Goal: Check status

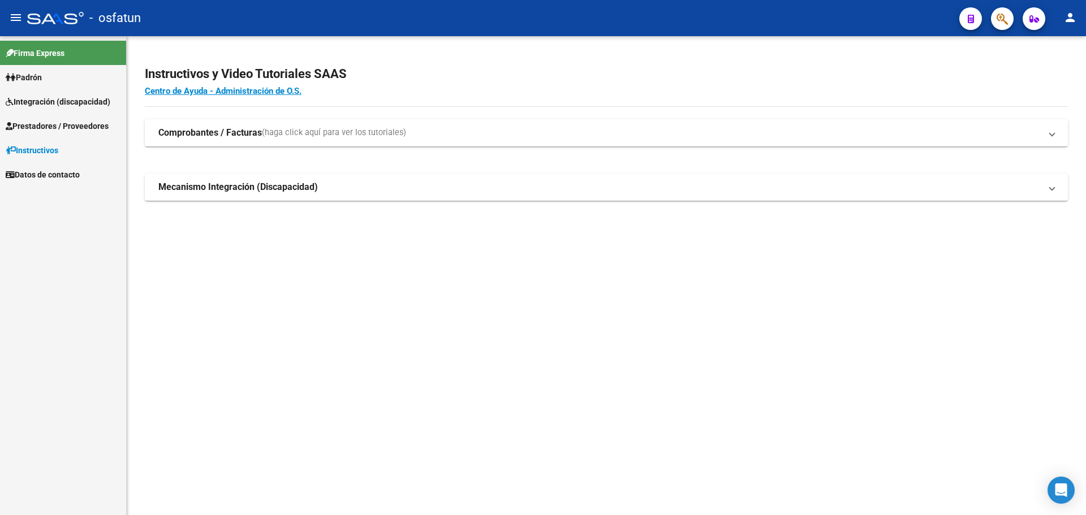
click at [42, 79] on span "Padrón" at bounding box center [24, 77] width 36 height 12
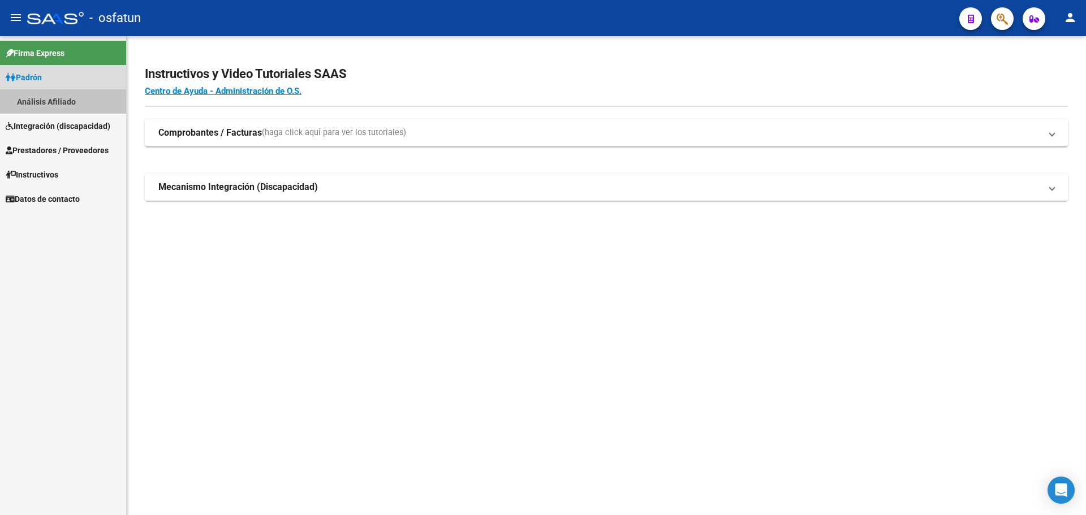
click at [88, 97] on link "Análisis Afiliado" at bounding box center [63, 101] width 126 height 24
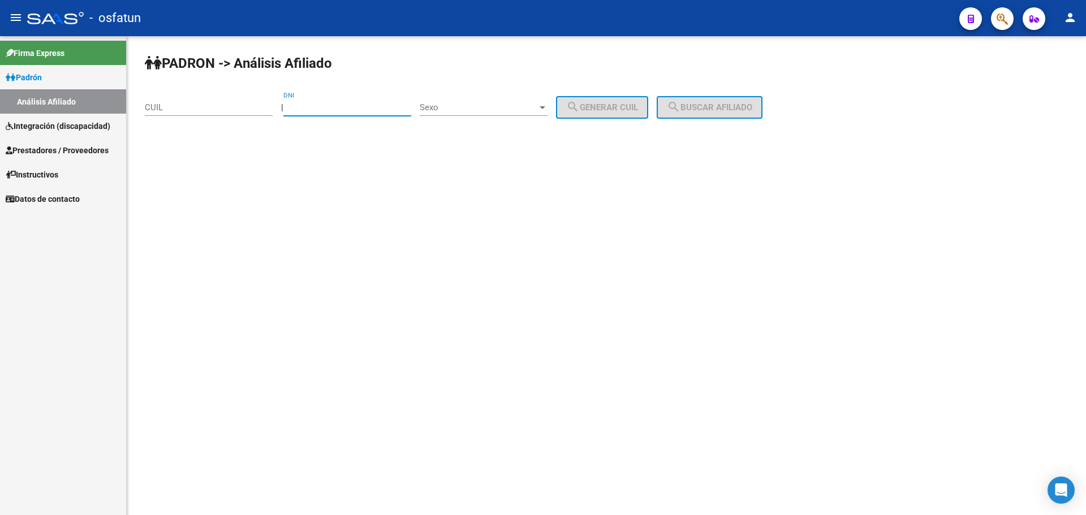
click at [318, 107] on input "DNI" at bounding box center [347, 107] width 128 height 10
paste input "41773551"
type input "41773551"
click at [519, 109] on span "Sexo" at bounding box center [479, 107] width 118 height 10
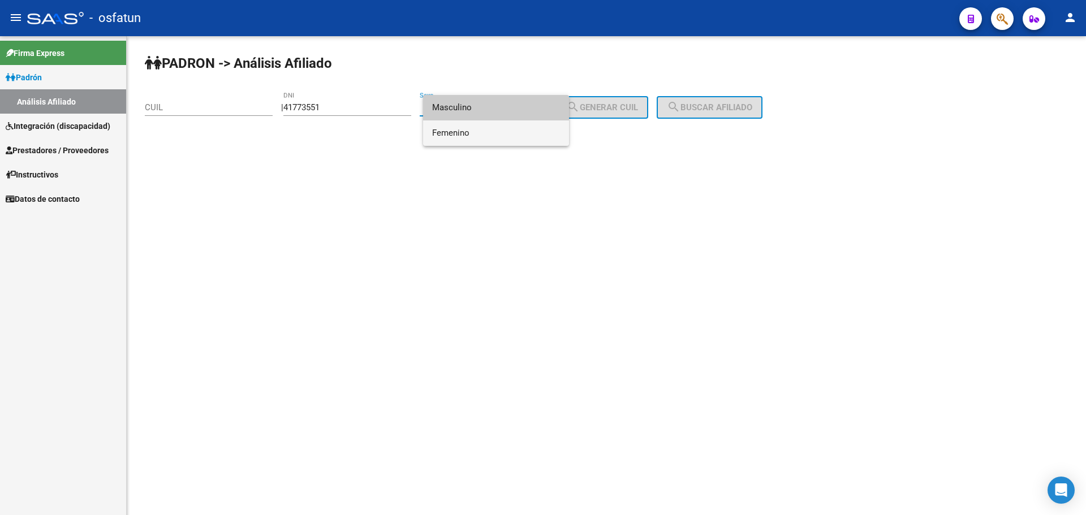
drag, startPoint x: 505, startPoint y: 130, endPoint x: 510, endPoint y: 127, distance: 6.3
click at [505, 130] on span "Femenino" at bounding box center [496, 133] width 128 height 25
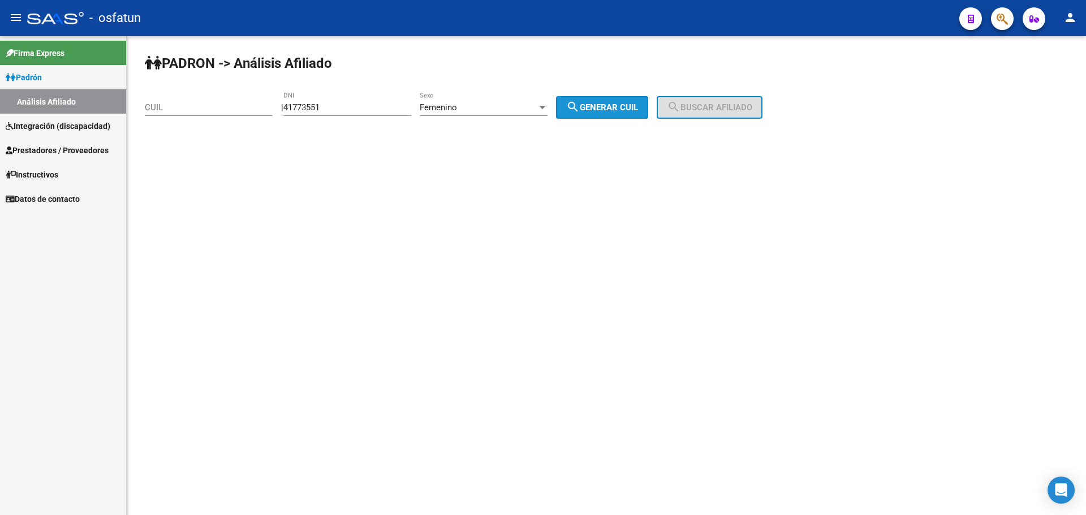
click at [617, 107] on span "search Generar CUIL" at bounding box center [602, 107] width 72 height 10
type input "27-41773551-3"
click at [752, 109] on span "search Buscar afiliado" at bounding box center [709, 107] width 85 height 10
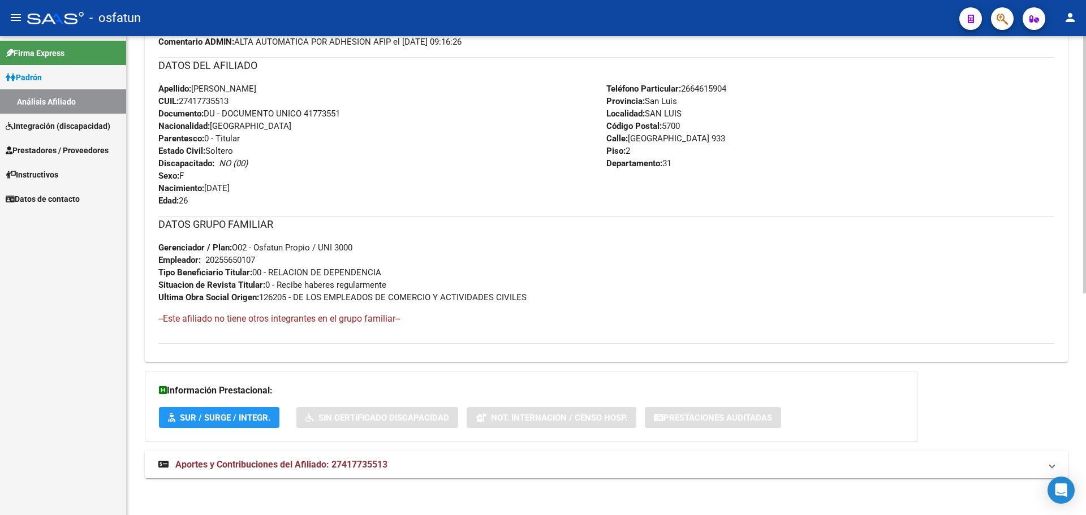
scroll to position [412, 0]
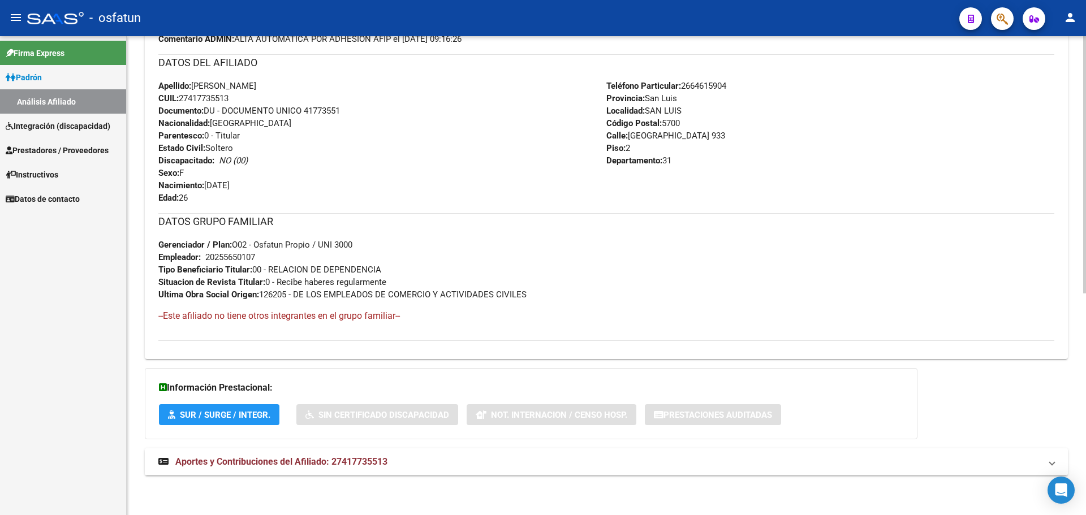
click at [328, 468] on mat-expansion-panel-header "Aportes y Contribuciones del Afiliado: 27417735513" at bounding box center [606, 462] width 923 height 27
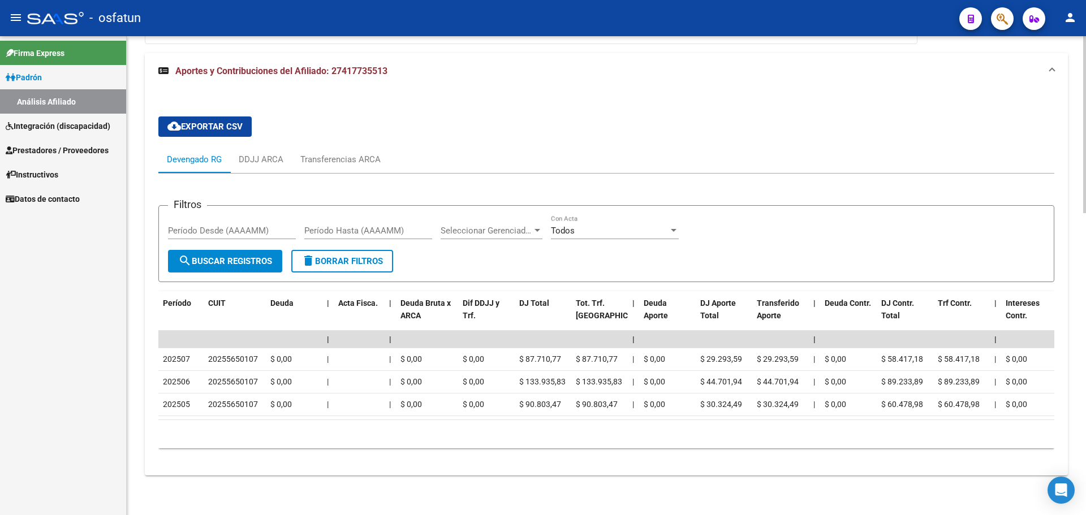
scroll to position [818, 0]
